Goal: Information Seeking & Learning: Understand process/instructions

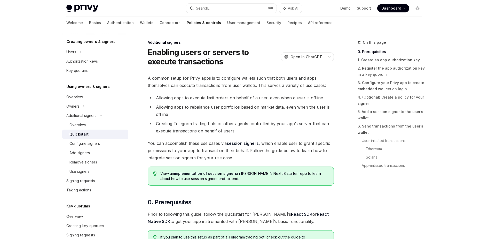
click at [205, 89] on span "A common setup for Privy apps is to configure wallets such that both users and …" at bounding box center [241, 81] width 186 height 14
click at [214, 88] on span "A common setup for Privy apps is to configure wallets such that both users and …" at bounding box center [241, 81] width 186 height 14
click at [213, 88] on span "A common setup for Privy apps is to configure wallets such that both users and …" at bounding box center [241, 81] width 186 height 14
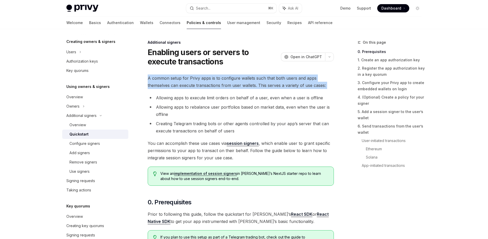
click at [213, 88] on span "A common setup for Privy apps is to configure wallets such that both users and …" at bounding box center [241, 81] width 186 height 14
click at [207, 87] on span "A common setup for Privy apps is to configure wallets such that both users and …" at bounding box center [241, 81] width 186 height 14
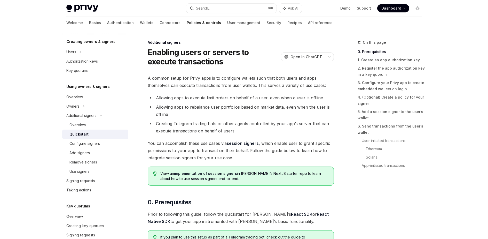
click at [220, 101] on li "Allowing apps to execute limit orders on behalf of a user, even when a user is …" at bounding box center [241, 97] width 186 height 7
click at [219, 100] on li "Allowing apps to execute limit orders on behalf of a user, even when a user is …" at bounding box center [241, 97] width 186 height 7
click at [241, 106] on li "Allowing apps to rebalance user portfolios based on market data, even when the …" at bounding box center [241, 110] width 186 height 14
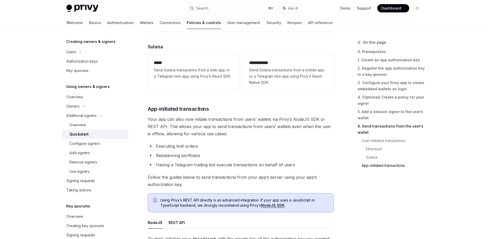
scroll to position [1337, 0]
